Goal: Task Accomplishment & Management: Manage account settings

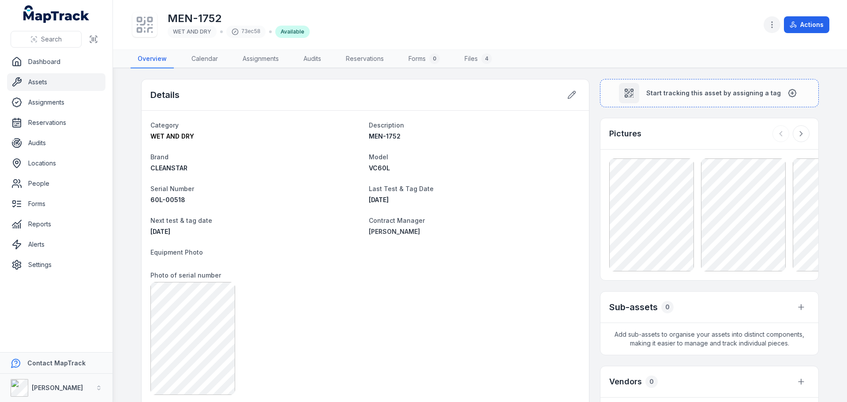
click at [773, 26] on icon "button" at bounding box center [771, 24] width 9 height 9
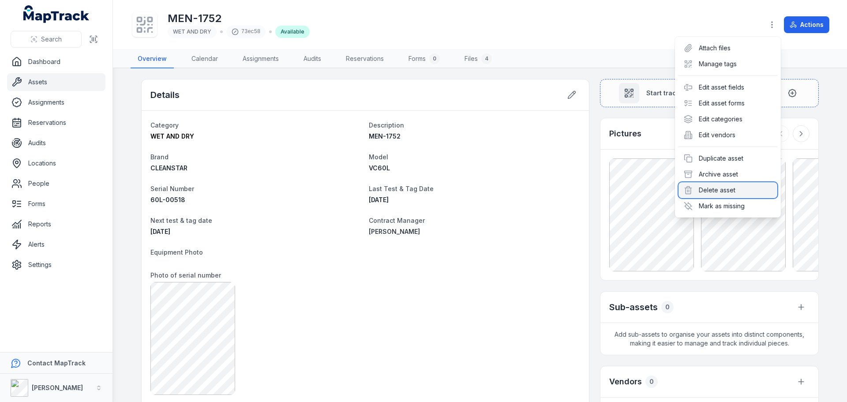
click at [723, 194] on div "Delete asset" at bounding box center [727, 190] width 99 height 16
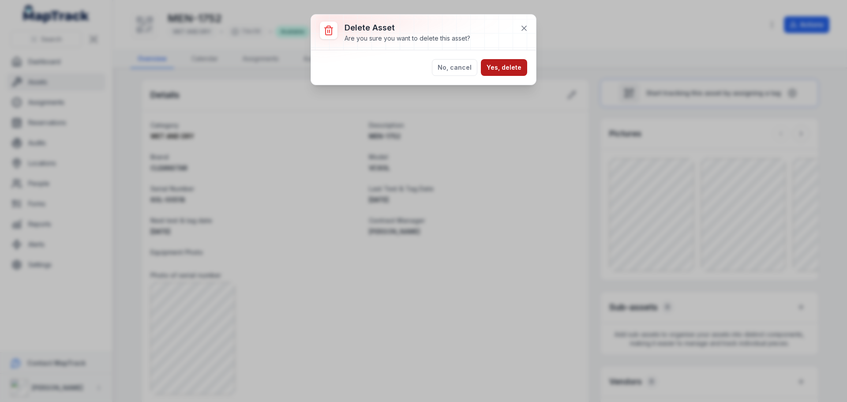
click at [508, 62] on button "Yes, delete" at bounding box center [504, 67] width 46 height 17
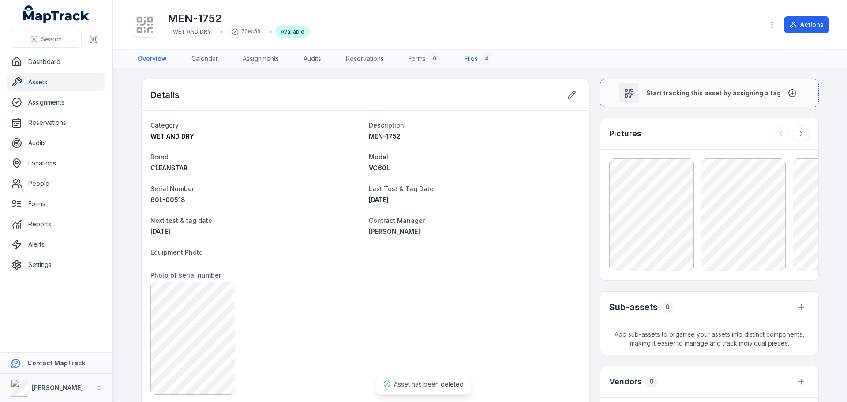
click at [497, 64] on link "Files 4" at bounding box center [477, 59] width 41 height 19
click at [269, 64] on link "Assignments" at bounding box center [260, 59] width 50 height 19
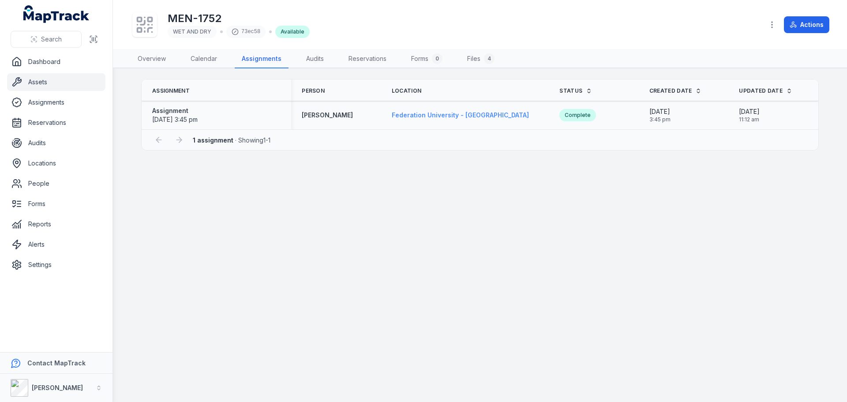
click at [458, 112] on span "Federation University - [GEOGRAPHIC_DATA]" at bounding box center [460, 114] width 137 height 7
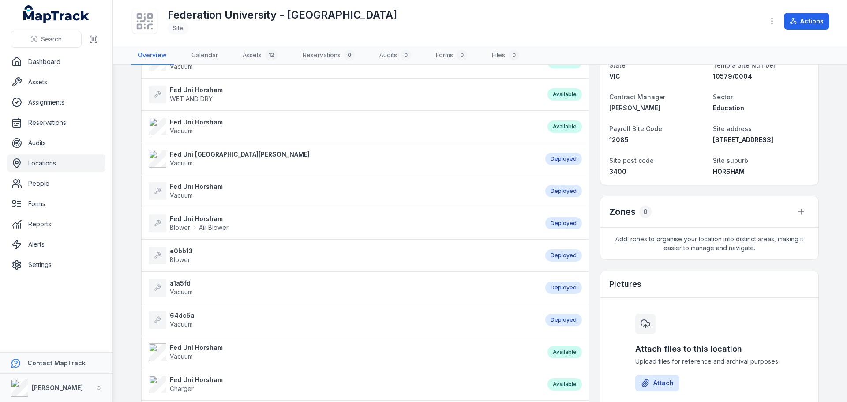
scroll to position [256, 0]
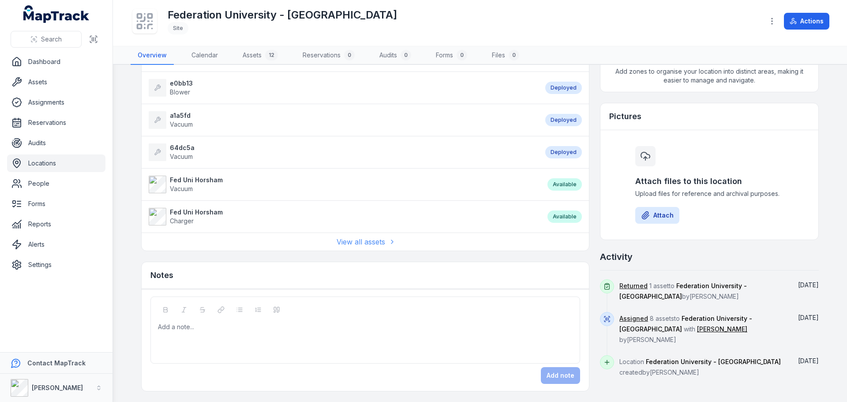
click at [362, 245] on link "View all assets" at bounding box center [364, 241] width 57 height 11
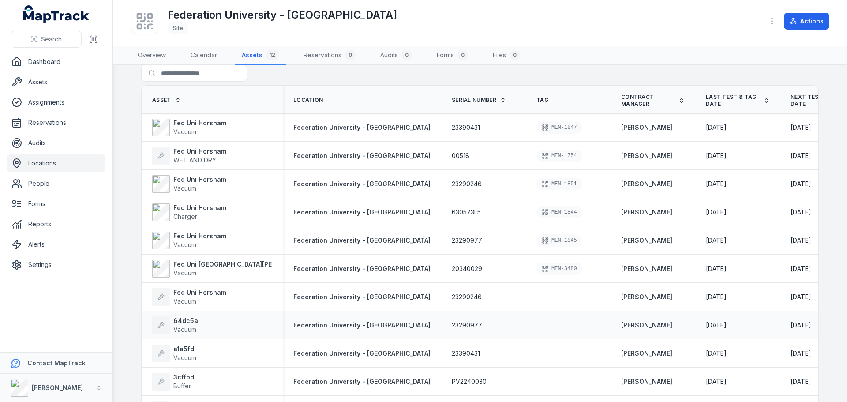
scroll to position [55, 0]
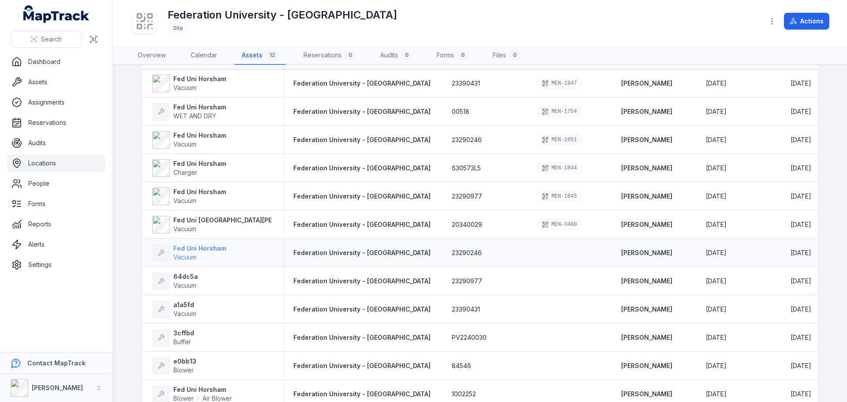
click at [211, 252] on strong "Fed Uni Horsham" at bounding box center [199, 248] width 53 height 9
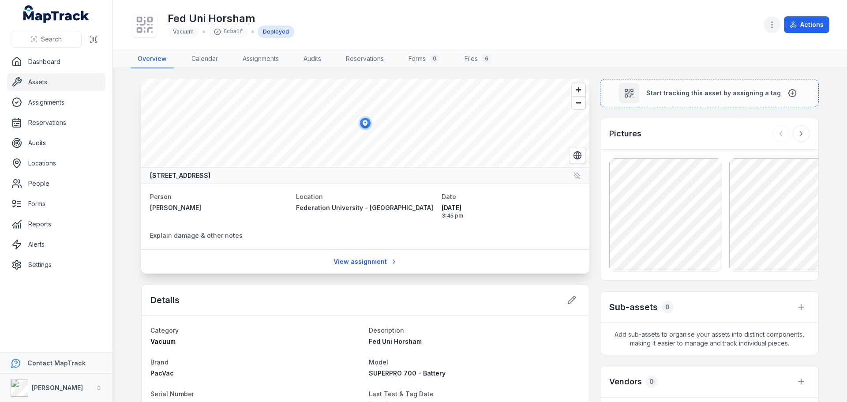
click at [770, 24] on icon "button" at bounding box center [771, 24] width 9 height 9
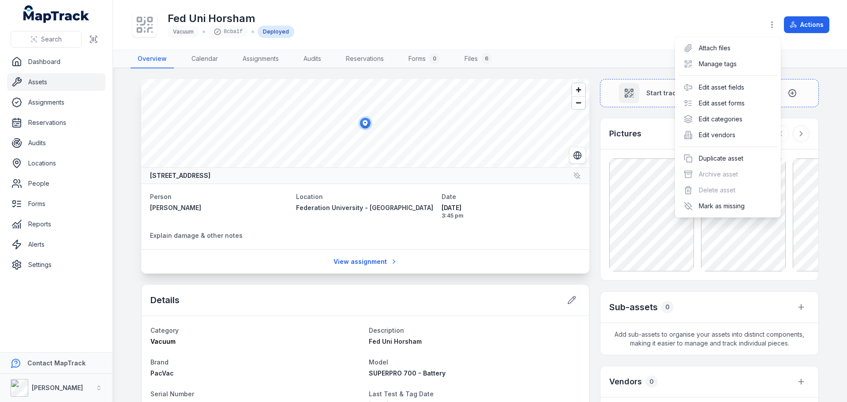
drag, startPoint x: 583, startPoint y: 14, endPoint x: 592, endPoint y: 23, distance: 12.8
click at [583, 13] on div "Fed Uni Horsham Vacuum 8cba1f Deployed Actions" at bounding box center [480, 25] width 698 height 42
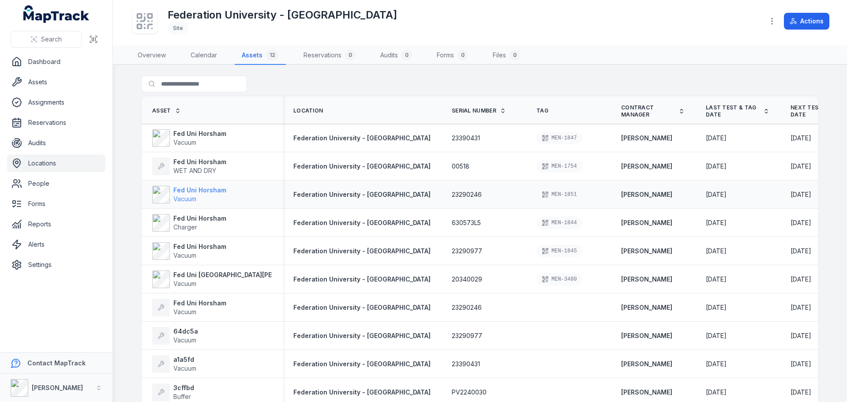
click at [200, 195] on span "Vacuum" at bounding box center [199, 198] width 53 height 9
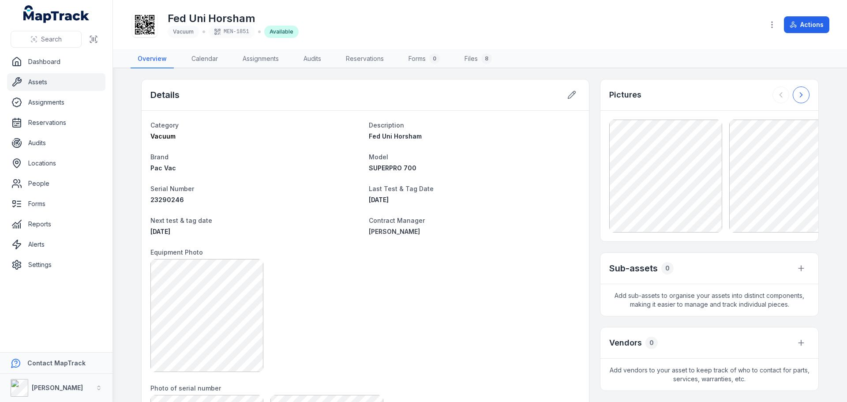
click at [796, 96] on icon at bounding box center [800, 94] width 9 height 9
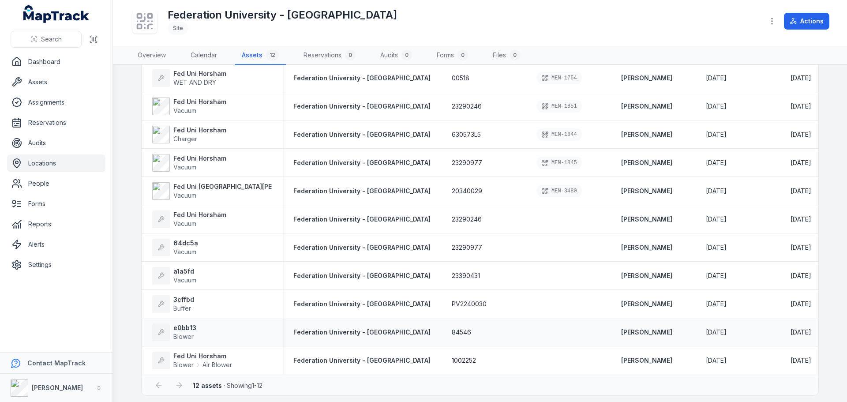
scroll to position [44, 0]
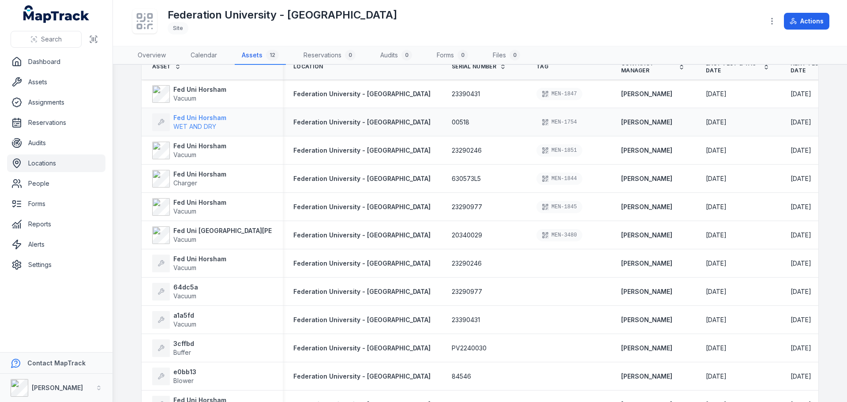
click at [177, 120] on strong "Fed Uni Horsham" at bounding box center [199, 117] width 53 height 9
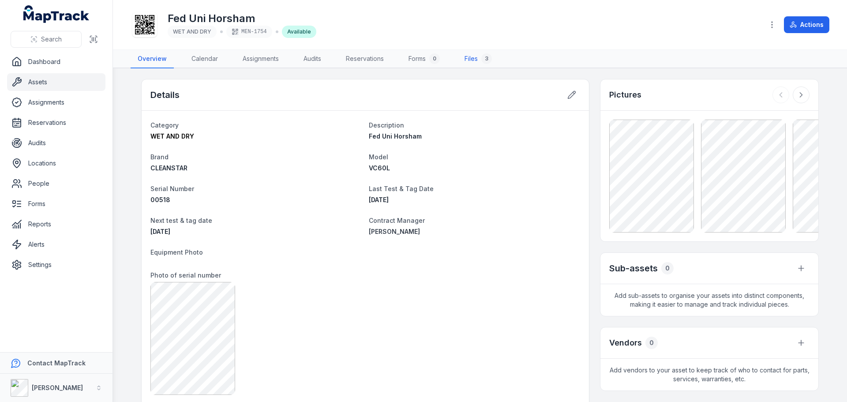
click at [463, 57] on link "Files 3" at bounding box center [477, 59] width 41 height 19
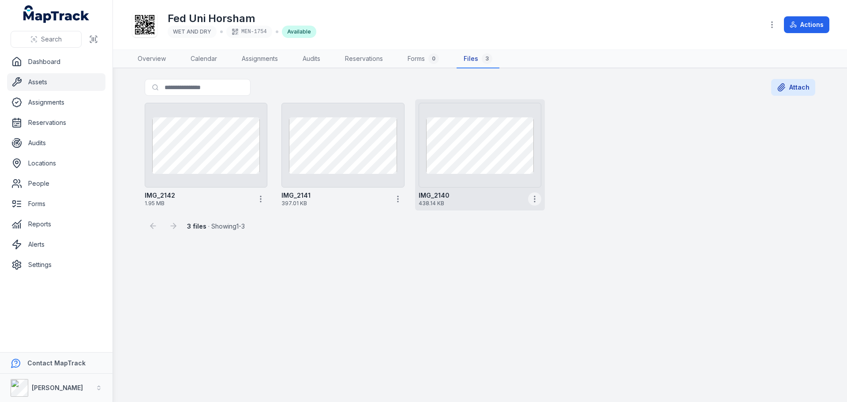
click at [537, 200] on icon "button" at bounding box center [534, 198] width 9 height 9
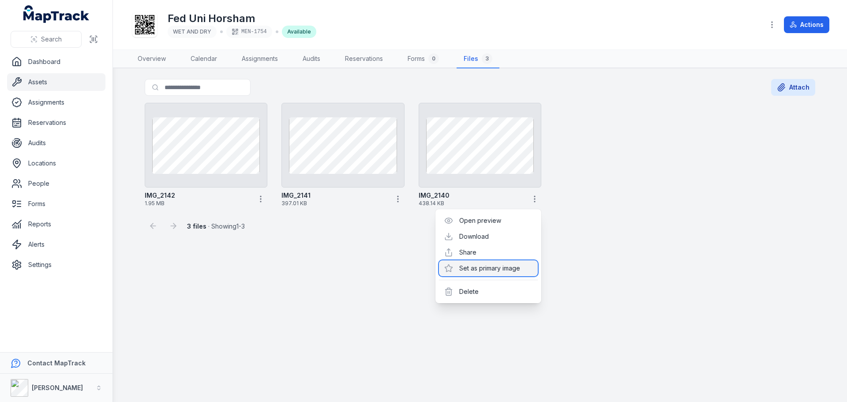
click at [446, 265] on icon at bounding box center [448, 268] width 9 height 9
